Goal: Task Accomplishment & Management: Manage account settings

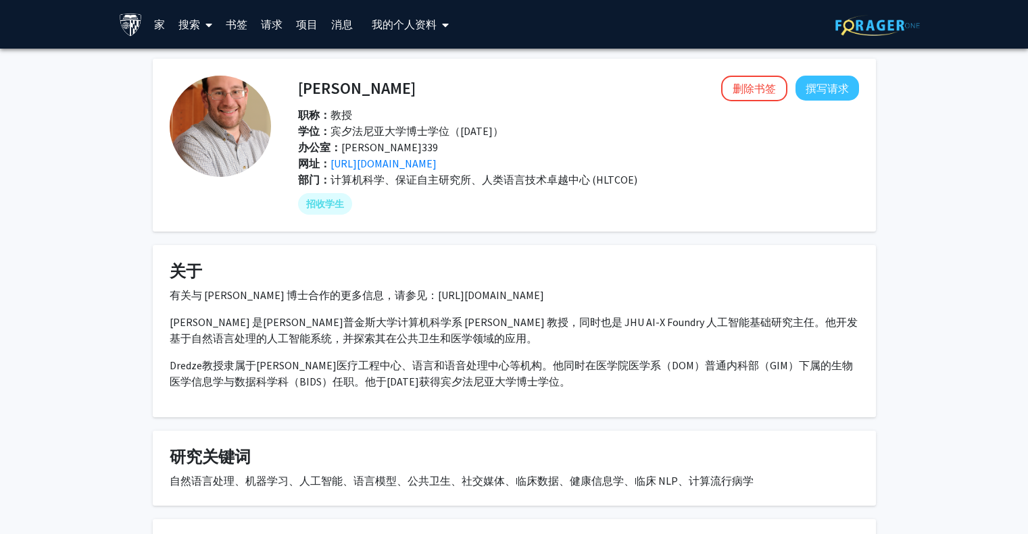
scroll to position [139, 0]
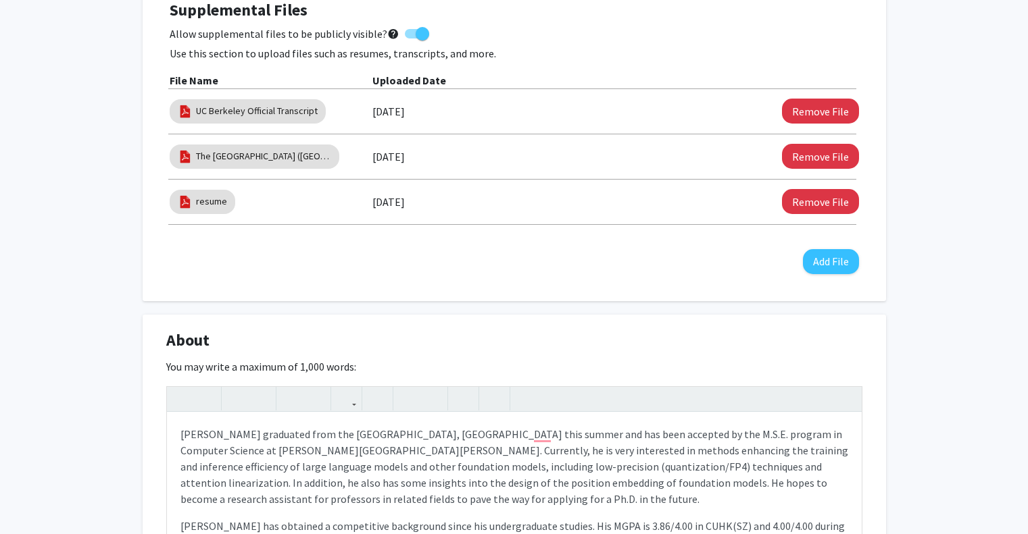
scroll to position [541, 0]
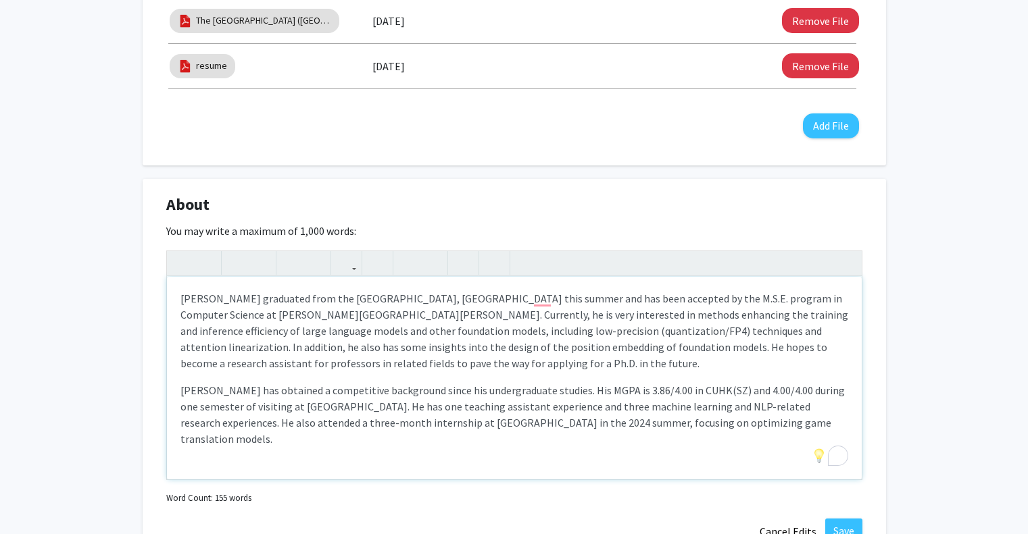
click at [715, 439] on div "Chaohao Yang graduated from the Chinese University of Hong Kong, Shenzhen this …" at bounding box center [514, 378] width 695 height 203
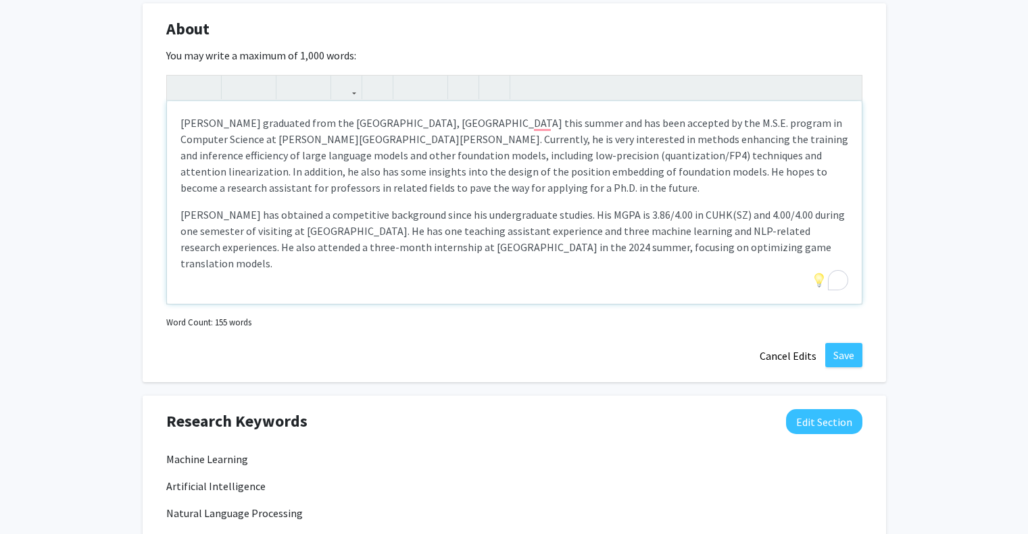
scroll to position [676, 0]
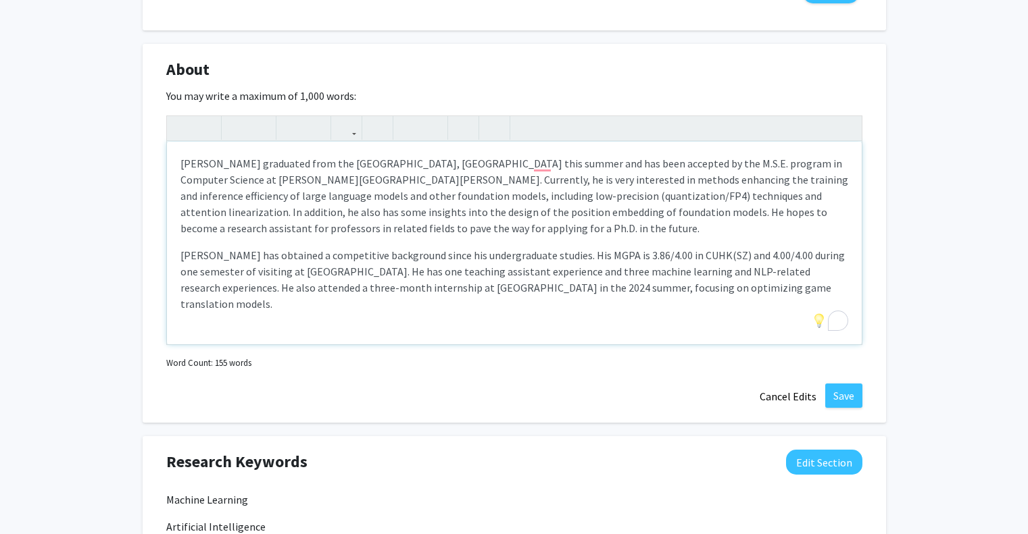
click at [611, 169] on p "Chaohao Yang graduated from the Chinese University of Hong Kong, Shenzhen this …" at bounding box center [514, 195] width 668 height 81
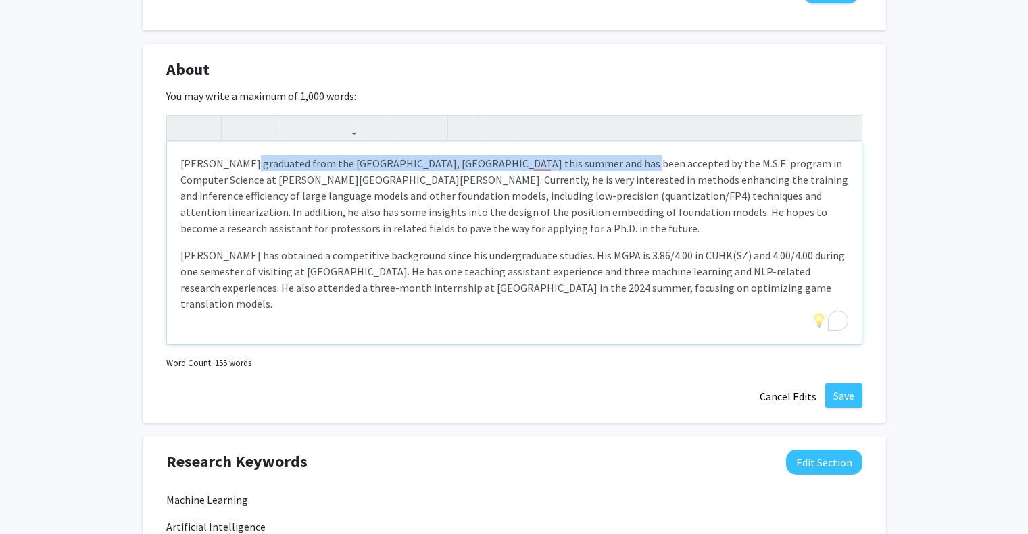
drag, startPoint x: 611, startPoint y: 164, endPoint x: 246, endPoint y: 170, distance: 364.9
click at [246, 170] on p "Chaohao Yang graduated from the Chinese University of Hong Kong, Shenzhen this …" at bounding box center [514, 195] width 668 height 81
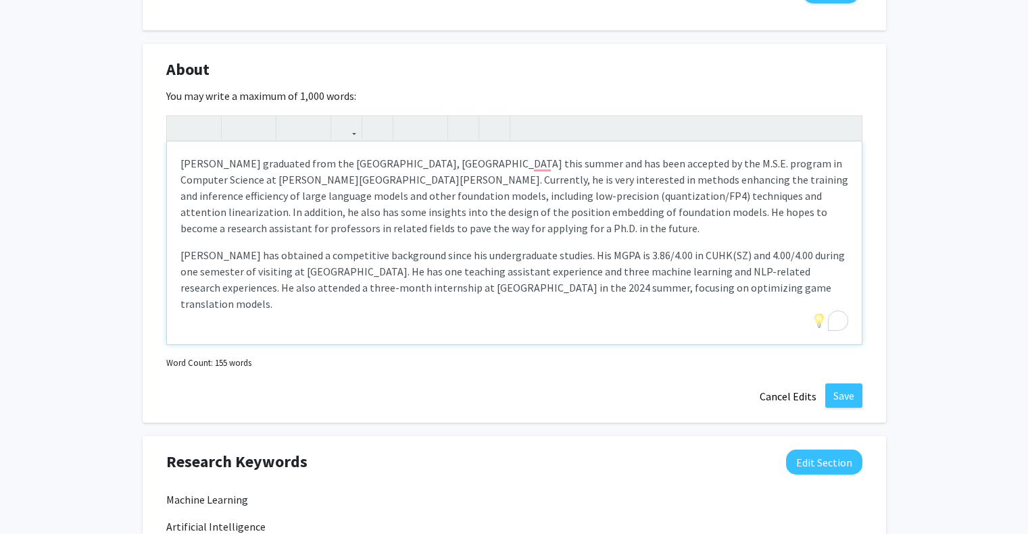
type textarea "<p>Chaohao Yang has been accepted by the M.S.E. program in Computer Science at …"
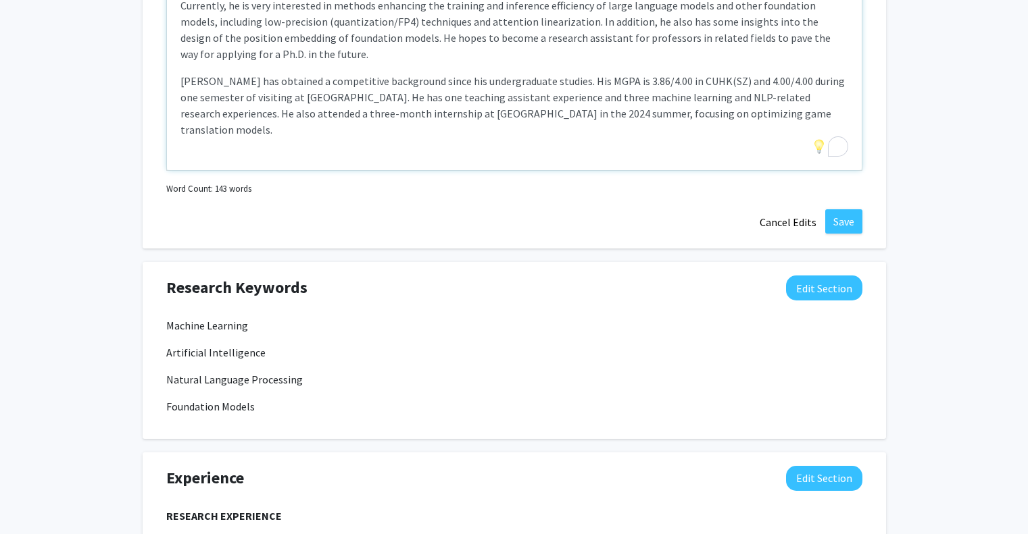
scroll to position [878, 0]
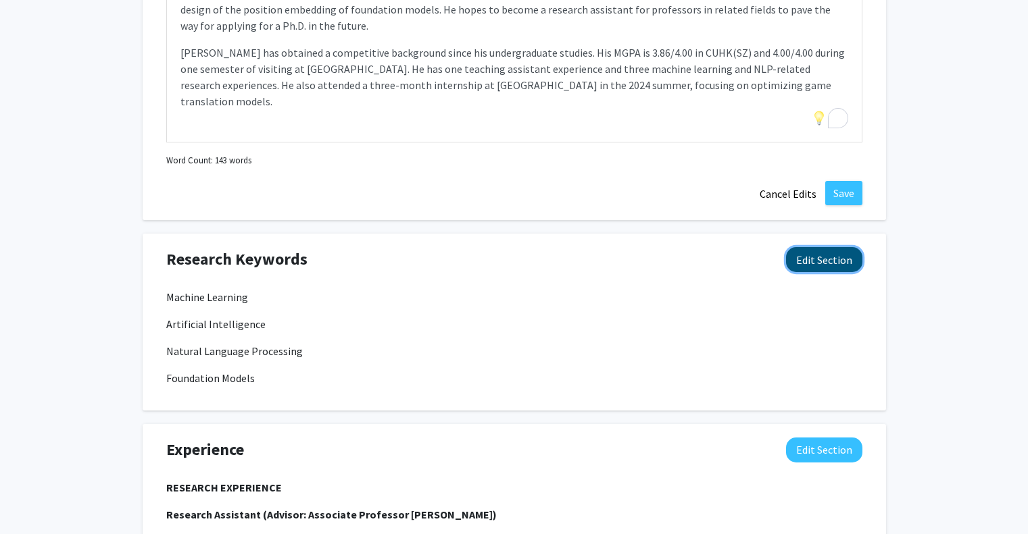
click at [815, 260] on button "Edit Section" at bounding box center [824, 259] width 76 height 25
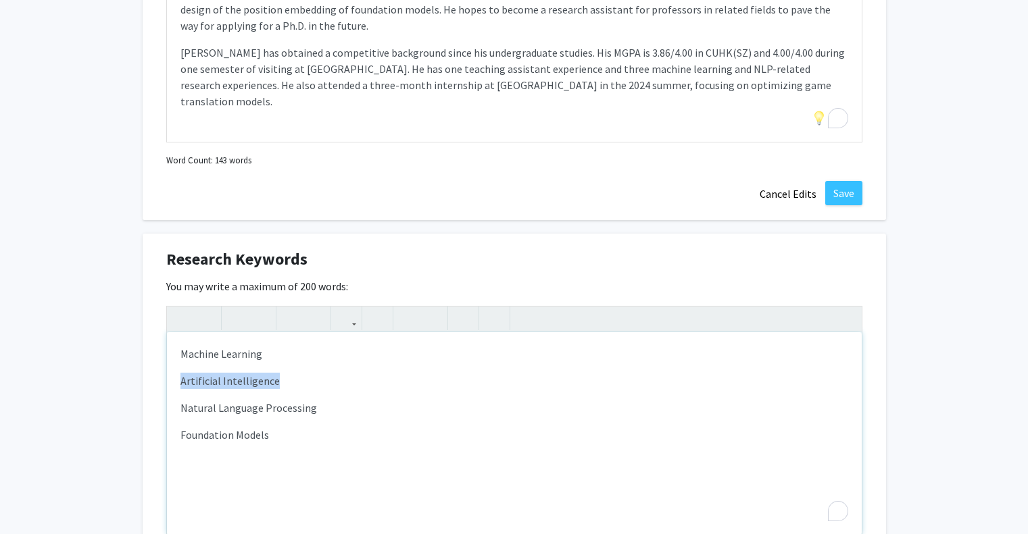
drag, startPoint x: 287, startPoint y: 376, endPoint x: 168, endPoint y: 388, distance: 119.5
click at [168, 388] on div "Machine Learning Artificial Intelligence Natural Language Processing Foundation…" at bounding box center [514, 433] width 695 height 203
drag, startPoint x: 275, startPoint y: 432, endPoint x: 135, endPoint y: 459, distance: 142.3
click at [135, 459] on div "Chaohao Yang Edit Section See Public View help Degree Level: Master's Student Y…" at bounding box center [514, 310] width 1028 height 2281
copy p "Foundation Models"
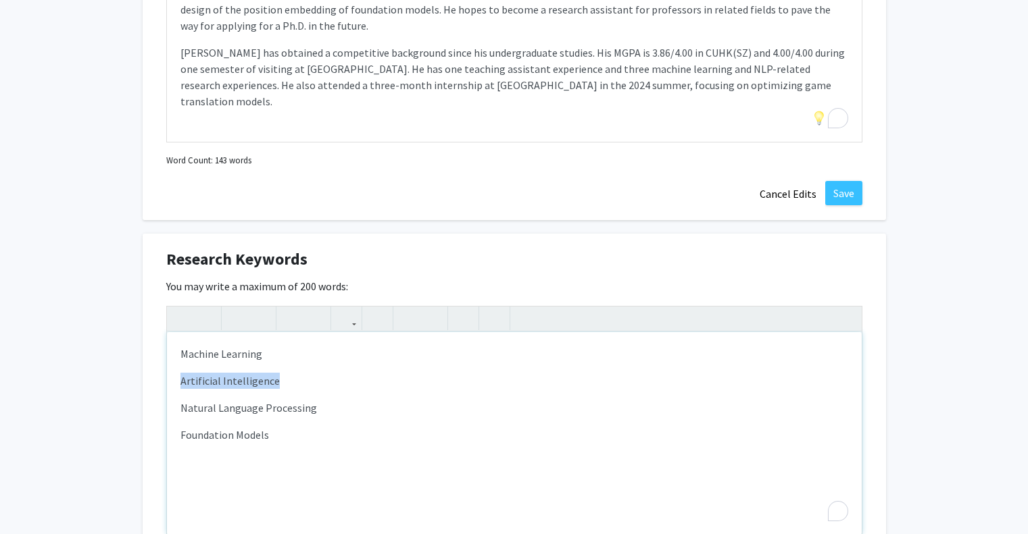
drag, startPoint x: 295, startPoint y: 378, endPoint x: 110, endPoint y: 389, distance: 185.5
click at [110, 389] on div "Chaohao Yang Edit Section See Public View help Degree Level: Master's Student Y…" at bounding box center [514, 310] width 1028 height 2281
paste div "To enrich screen reader interactions, please activate Accessibility in Grammarl…"
type textarea "<p>Machine Learning</p><p>Foundation ModelsNatural Language Processing</p><p>Fo…"
drag, startPoint x: 290, startPoint y: 438, endPoint x: 109, endPoint y: 439, distance: 180.4
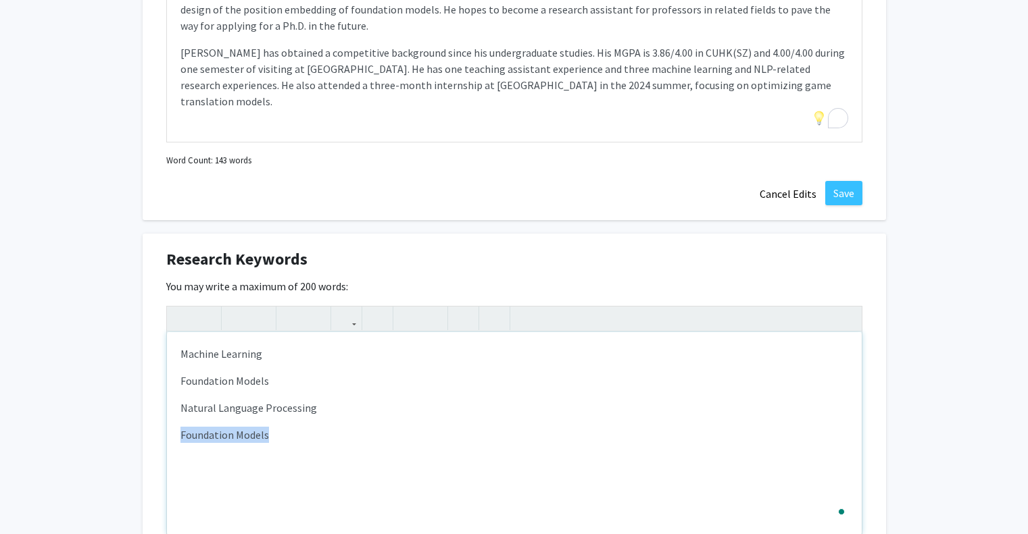
click at [109, 439] on div "Chaohao Yang Edit Section See Public View help Degree Level: Master's Student Y…" at bounding box center [514, 310] width 1028 height 2281
type textarea "<p>Machine Learning</p><p>Foundation Models</p><p>Natural Language Processing</…"
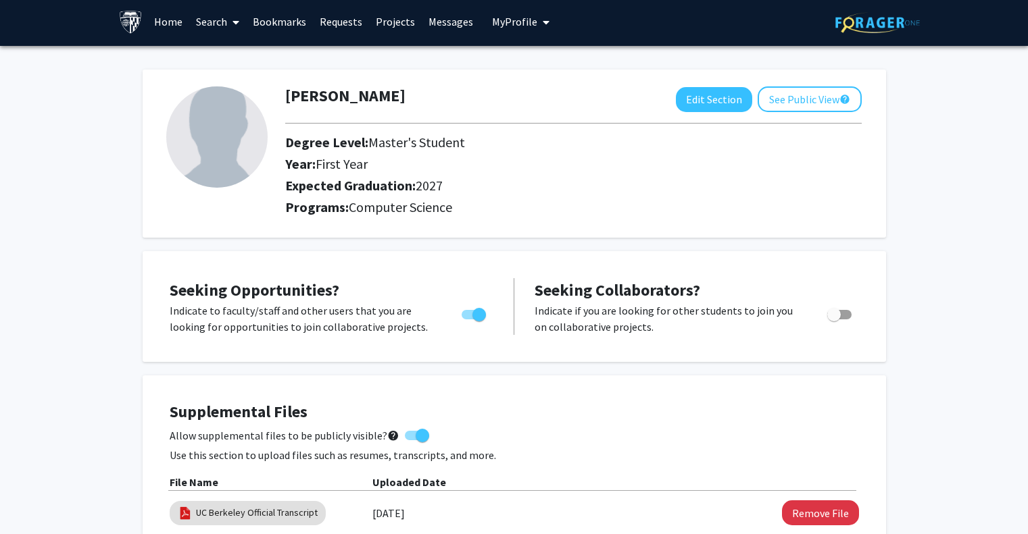
scroll to position [0, 0]
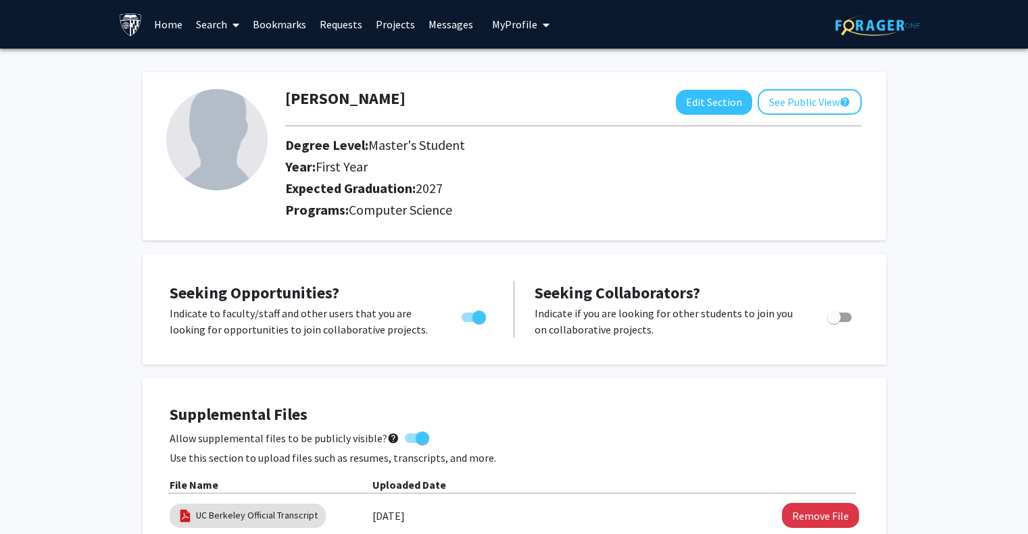
click at [211, 126] on img at bounding box center [216, 139] width 101 height 101
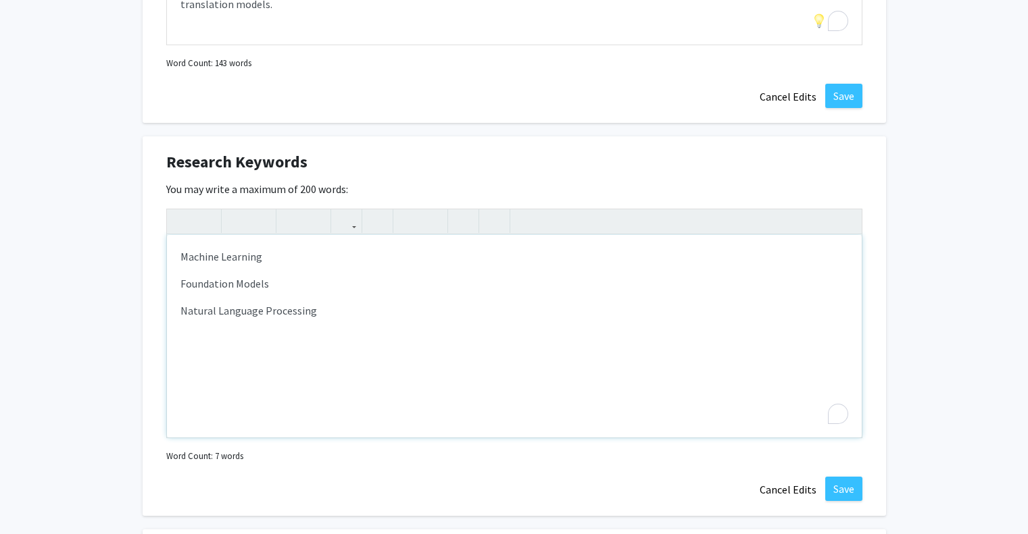
scroll to position [1014, 0]
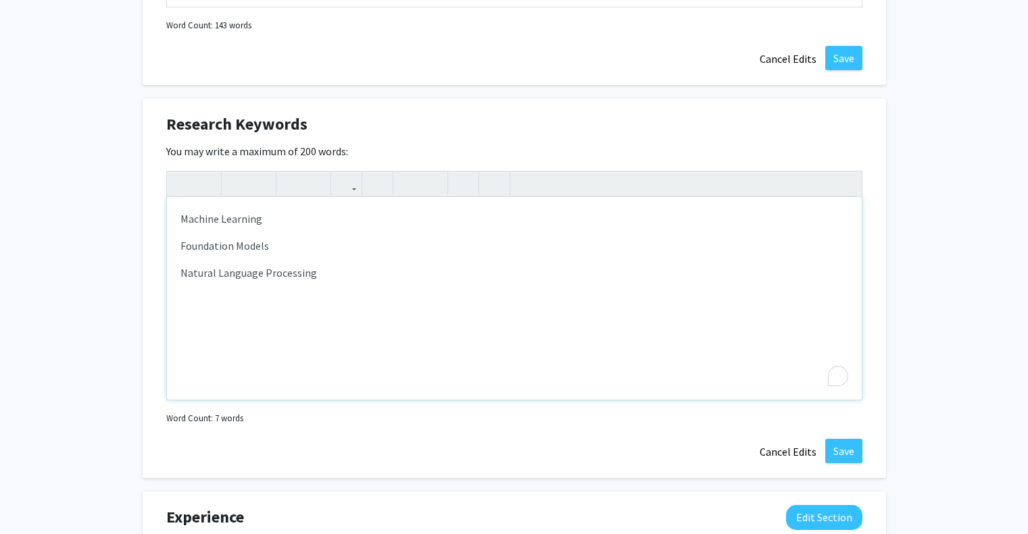
click at [326, 292] on p "Natural Language Processing" at bounding box center [514, 300] width 668 height 16
click at [777, 451] on button "Cancel Edits" at bounding box center [788, 452] width 74 height 26
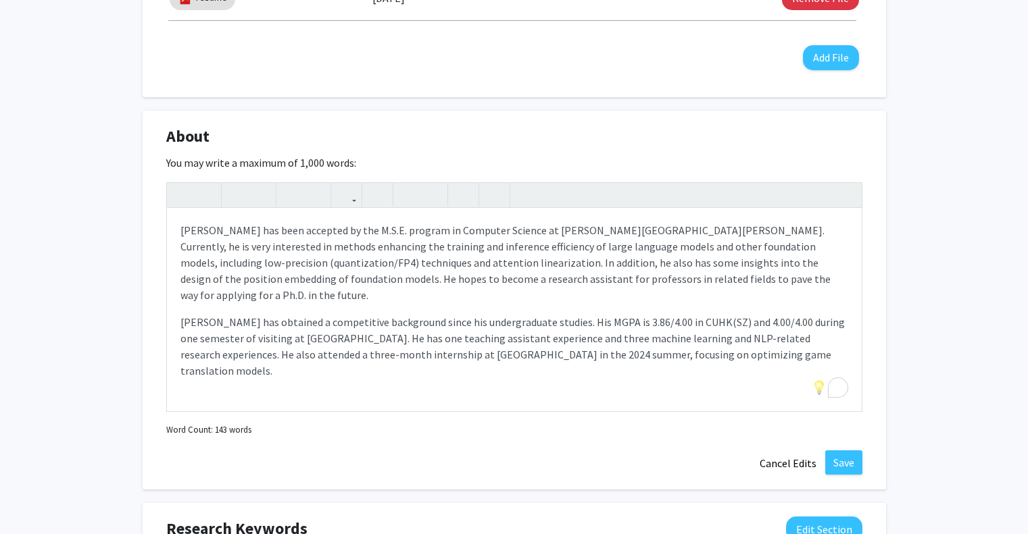
scroll to position [608, 0]
drag, startPoint x: 316, startPoint y: 265, endPoint x: 268, endPoint y: 265, distance: 48.0
click at [268, 265] on p "Chaohao Yang has been accepted by the M.S.E. program in Computer Science at Joh…" at bounding box center [514, 263] width 668 height 81
copy p "techniques"
click at [386, 262] on p "Chaohao Yang has been accepted by the M.S.E. program in Computer Science at Joh…" at bounding box center [514, 263] width 668 height 81
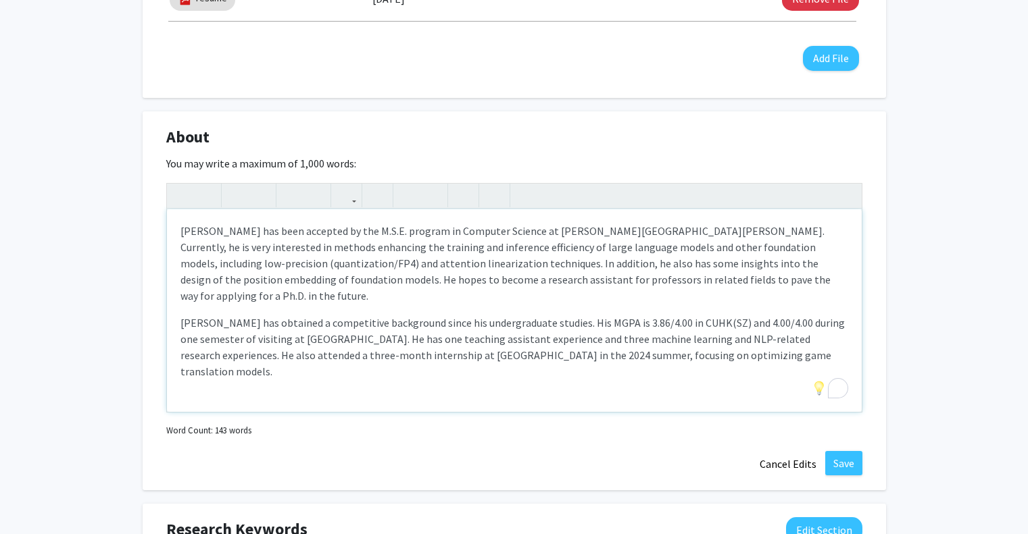
click at [719, 338] on p "Yang has obtained a competitive background since his undergraduate studies. His…" at bounding box center [514, 347] width 668 height 65
drag, startPoint x: 344, startPoint y: 230, endPoint x: 289, endPoint y: 218, distance: 56.7
click at [289, 218] on div "Chaohao Yang has been accepted by the M.S.E. program in Computer Science at Joh…" at bounding box center [514, 310] width 695 height 203
type textarea "<p>Chaohao Yang has been admitted to the M.S.E. program in Computer Science at …"
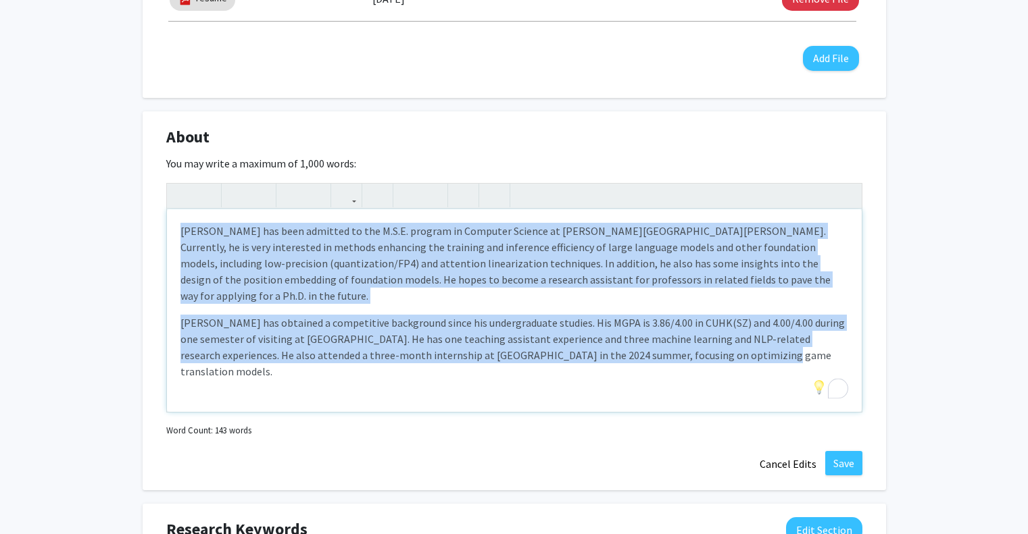
drag, startPoint x: 726, startPoint y: 347, endPoint x: 0, endPoint y: 215, distance: 738.3
click at [0, 215] on div "Chaohao Yang Edit Section See Public View help Degree Level: Master's Student Y…" at bounding box center [514, 479] width 1028 height 2078
copy div "Chaohao Yang has been admitted to the M.S.E. program in Computer Science at Joh…"
click at [855, 455] on button "Save" at bounding box center [843, 463] width 37 height 24
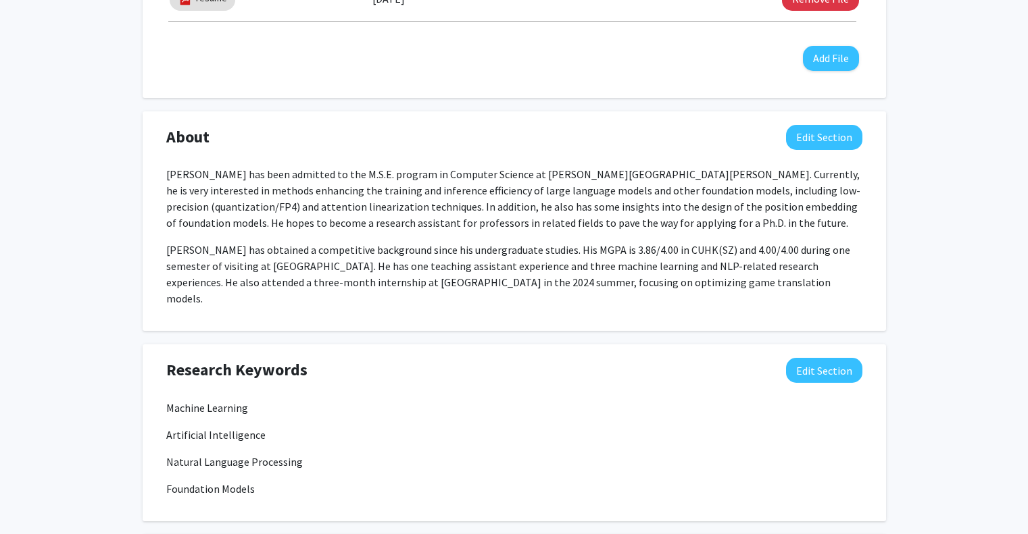
click at [939, 232] on div "Chaohao Yang Edit Section See Public View help Degree Level: Master's Student Y…" at bounding box center [514, 399] width 1028 height 1918
click at [823, 141] on button "Edit Section" at bounding box center [824, 137] width 76 height 25
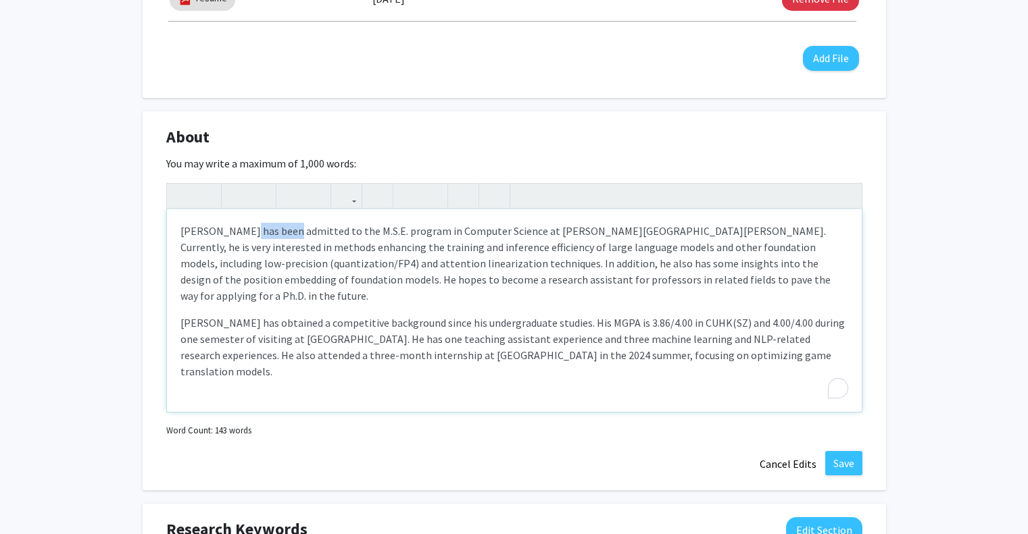
drag, startPoint x: 288, startPoint y: 231, endPoint x: 248, endPoint y: 224, distance: 40.4
click at [248, 224] on p "Chaohao Yang has been admitted to the M.S.E. program in Computer Science at Joh…" at bounding box center [514, 263] width 668 height 81
type textarea "<p>Chaohao Yang is a new student admitted to the M.S.E. program in Computer Sci…"
click at [835, 457] on button "Save" at bounding box center [843, 463] width 37 height 24
